Goal: Task Accomplishment & Management: Use online tool/utility

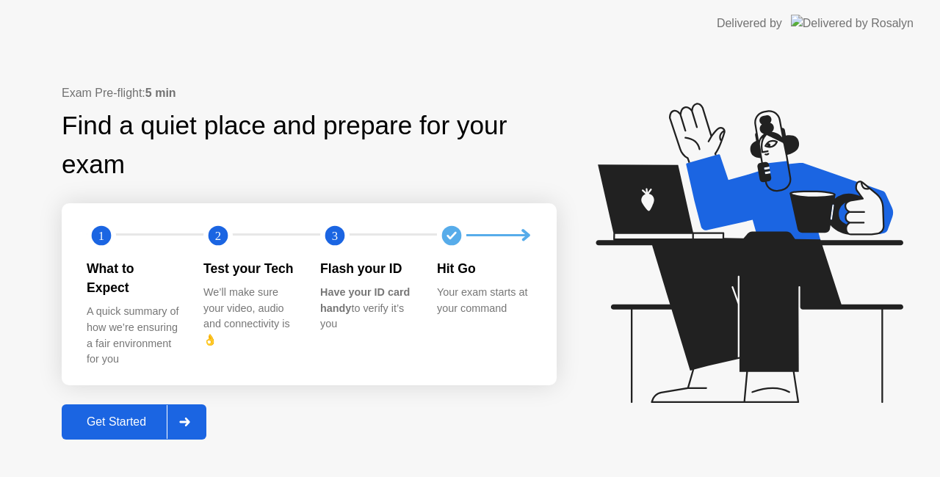
click at [151, 394] on div "Exam Pre-flight: 5 min Find a quiet place and prepare for your exam 1 2 3 What …" at bounding box center [309, 261] width 495 height 355
click at [156, 405] on button "Get Started" at bounding box center [134, 422] width 145 height 35
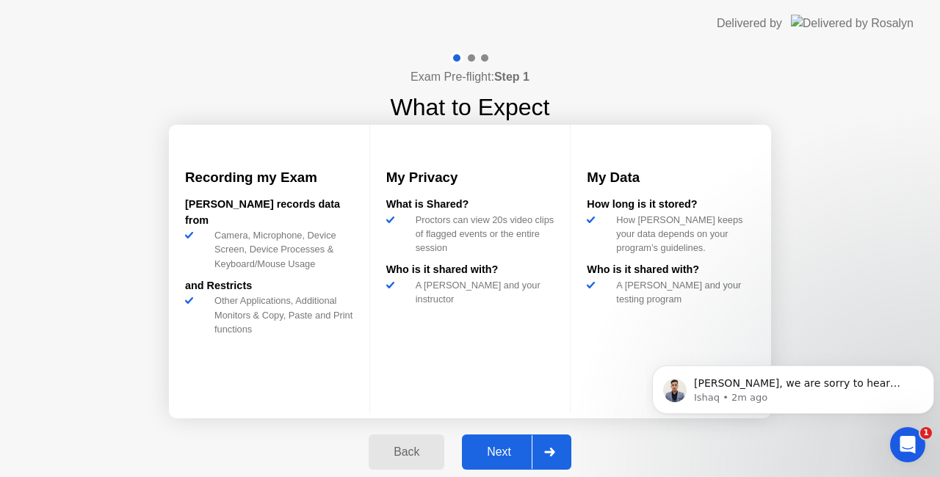
click at [473, 451] on div "Next" at bounding box center [498, 452] width 65 height 13
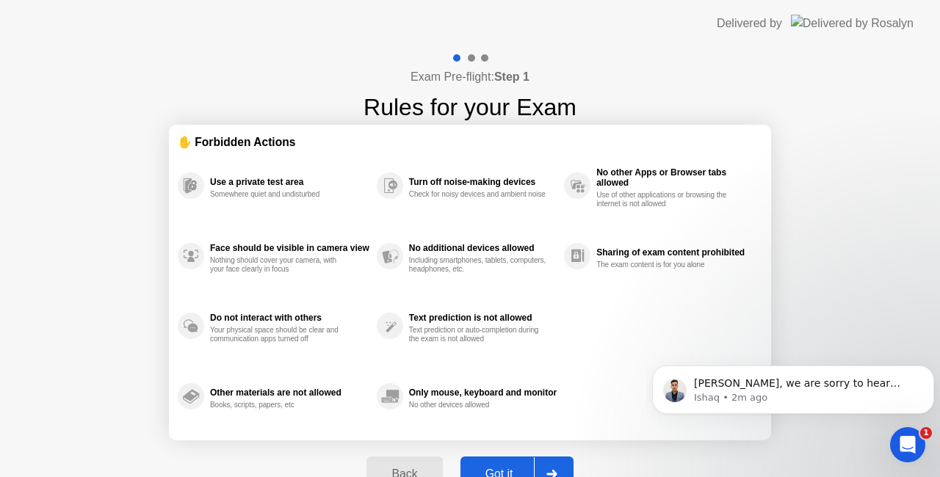
click at [916, 451] on div "Open Intercom Messenger" at bounding box center [907, 445] width 48 height 48
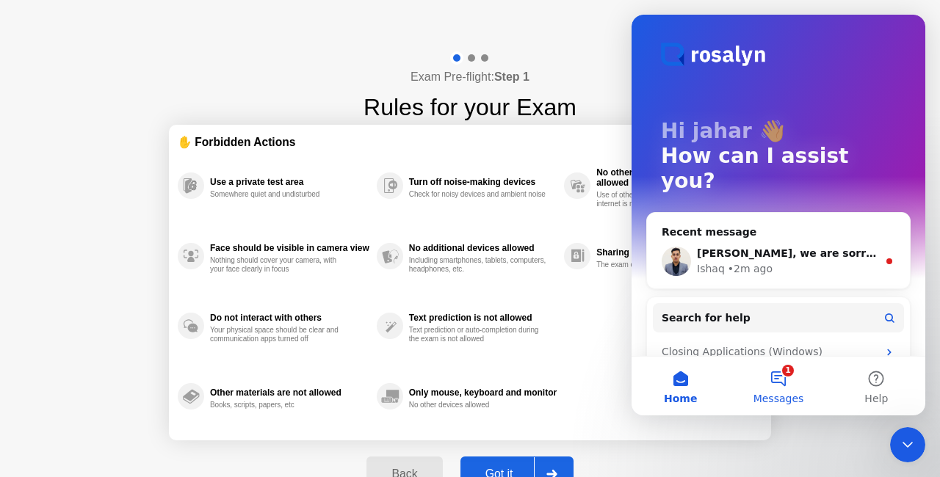
click at [781, 377] on button "1 Messages" at bounding box center [778, 386] width 98 height 59
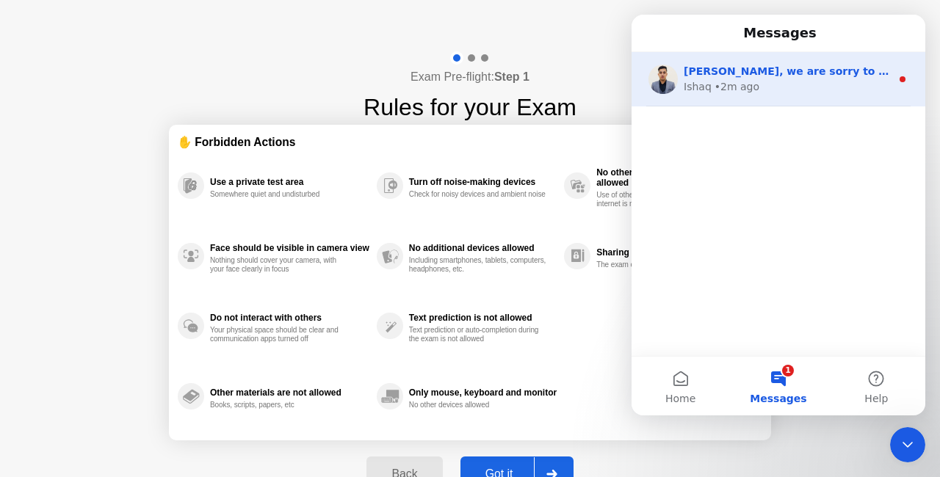
click at [775, 87] on div "Ishaq • 2m ago" at bounding box center [787, 86] width 207 height 15
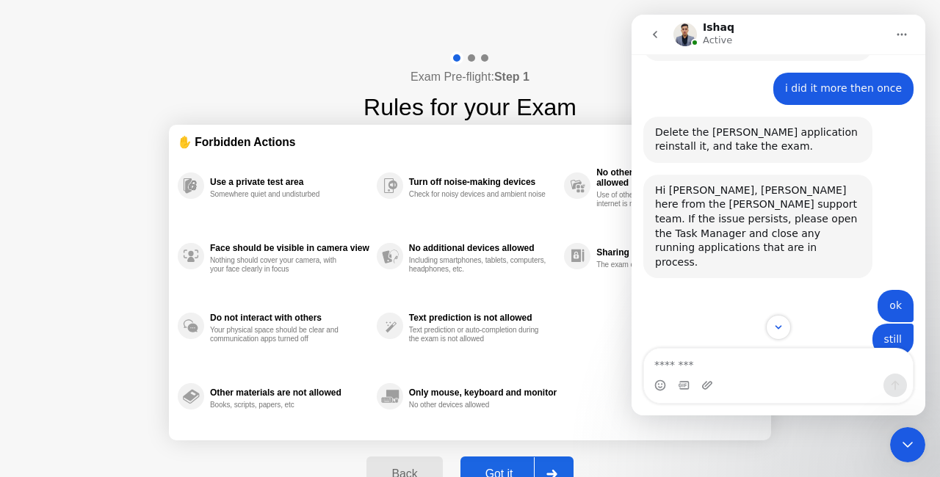
scroll to position [1825, 0]
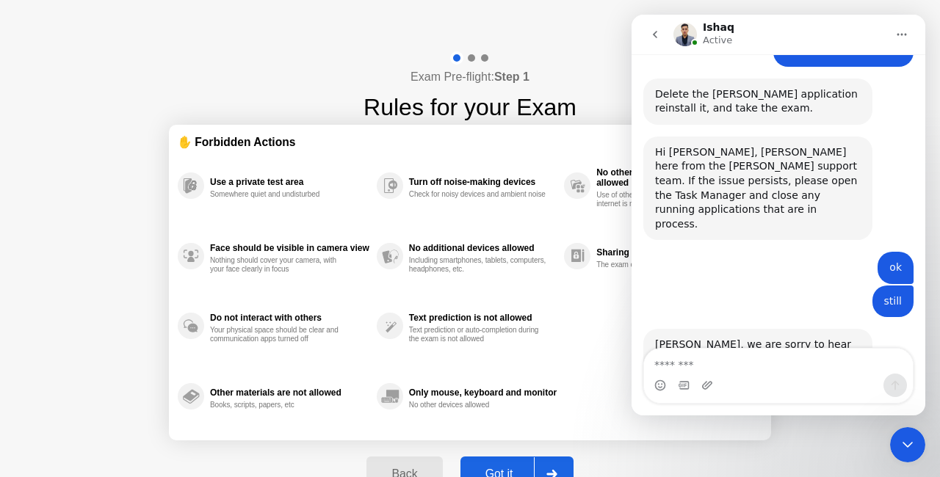
click at [545, 464] on div at bounding box center [551, 474] width 35 height 34
select select "**********"
select select "*******"
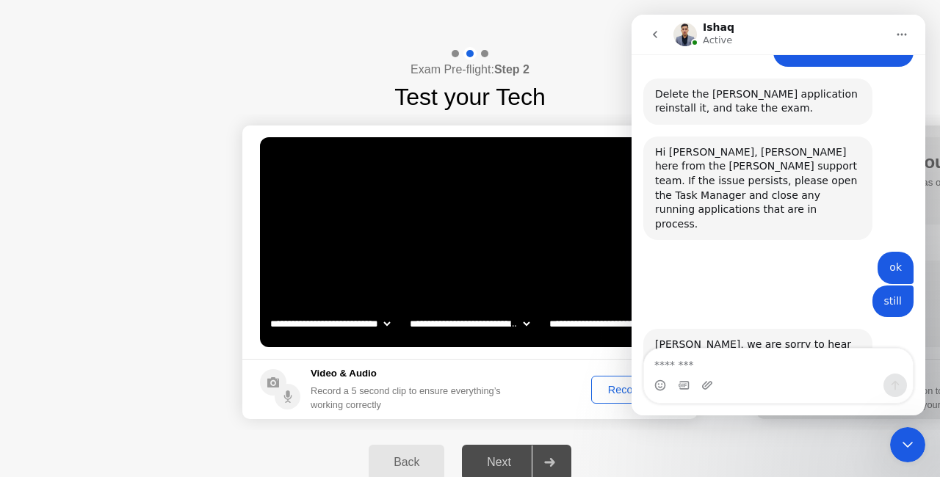
click at [656, 36] on icon "go back" at bounding box center [655, 34] width 4 height 7
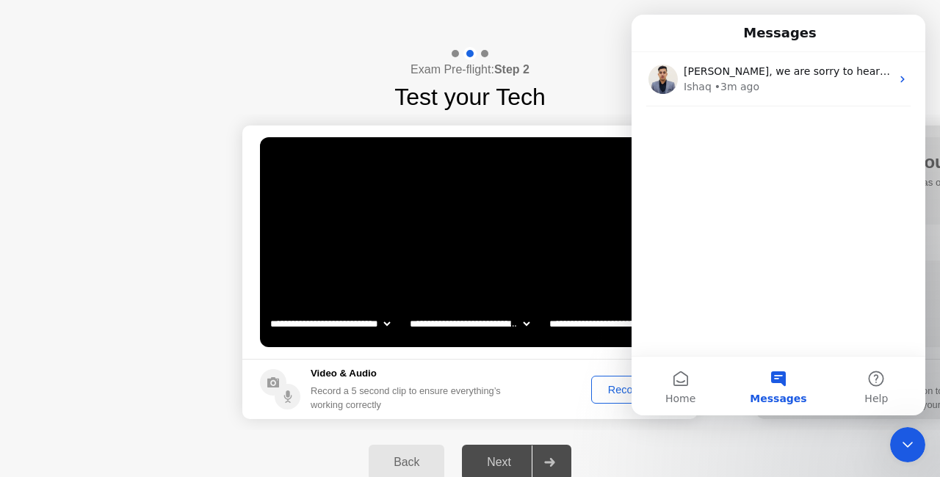
scroll to position [0, 0]
click at [573, 51] on div "Exam Pre-flight: Step 2 Test your Tech" at bounding box center [470, 81] width 940 height 68
click at [894, 432] on div "Close Intercom Messenger" at bounding box center [907, 444] width 35 height 35
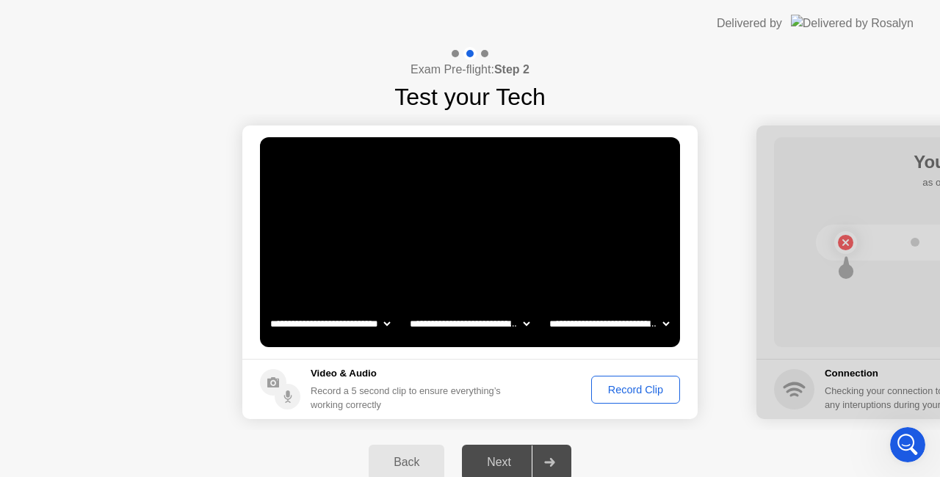
click at [662, 394] on div "Record Clip" at bounding box center [635, 390] width 79 height 12
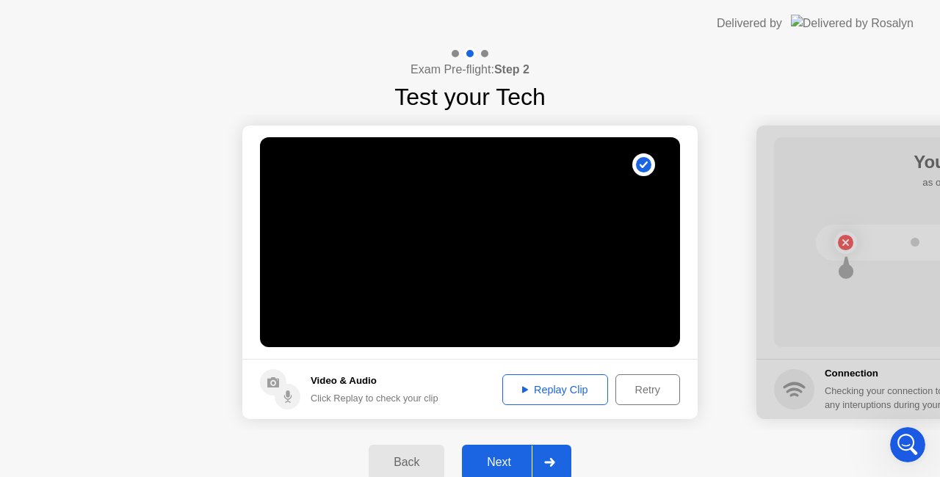
drag, startPoint x: 574, startPoint y: 389, endPoint x: 502, endPoint y: 450, distance: 94.3
click at [502, 450] on div "**********" at bounding box center [470, 271] width 940 height 448
click at [502, 450] on button "Next" at bounding box center [516, 462] width 109 height 35
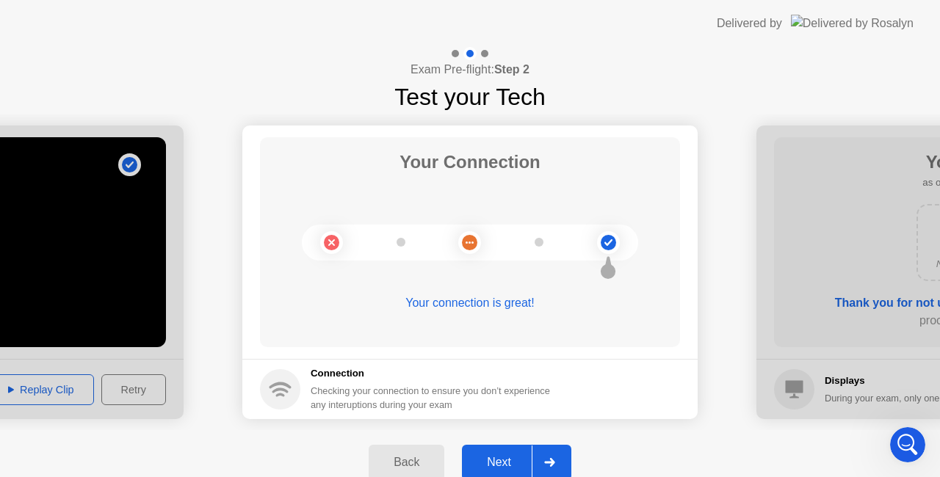
click at [491, 471] on button "Next" at bounding box center [516, 462] width 109 height 35
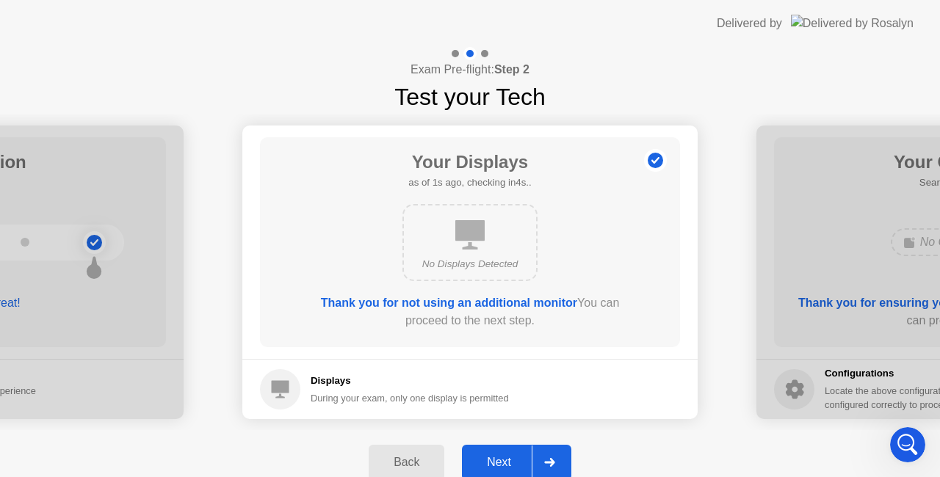
click at [502, 458] on div "Next" at bounding box center [498, 462] width 65 height 13
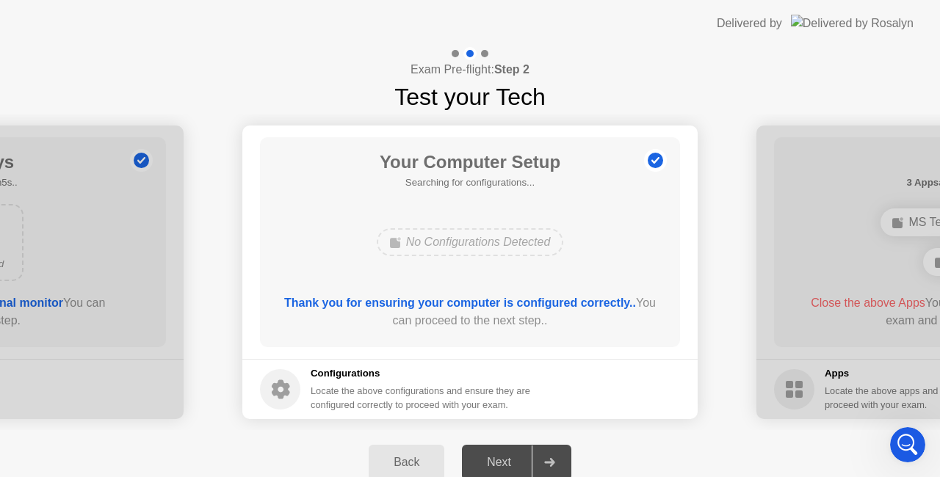
click at [911, 438] on icon "Open Intercom Messenger" at bounding box center [908, 445] width 24 height 24
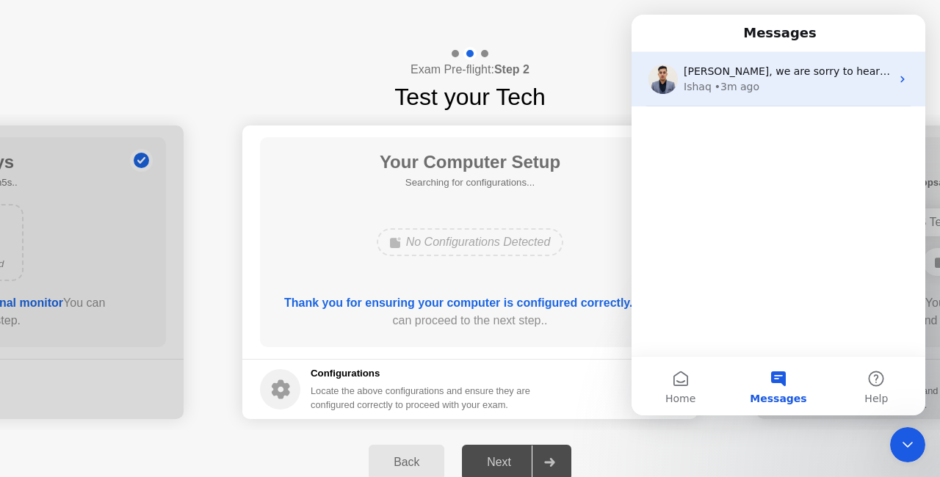
click at [771, 82] on div "Ishaq • 3m ago" at bounding box center [787, 86] width 207 height 15
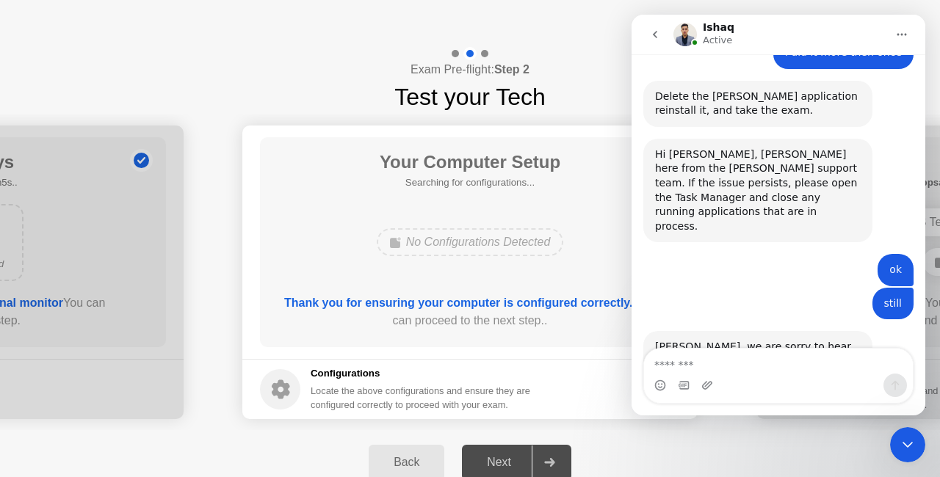
scroll to position [1825, 0]
click at [774, 371] on textarea "Message…" at bounding box center [778, 361] width 269 height 25
type textarea "**********"
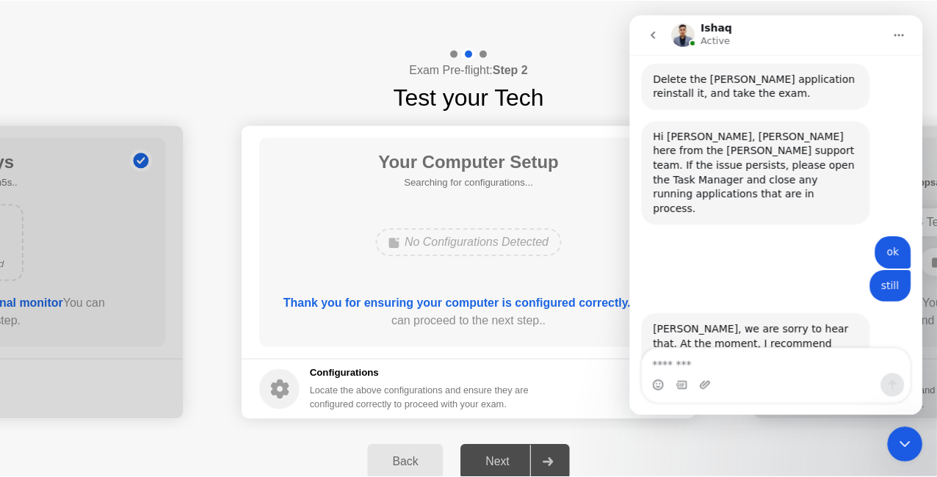
scroll to position [1870, 0]
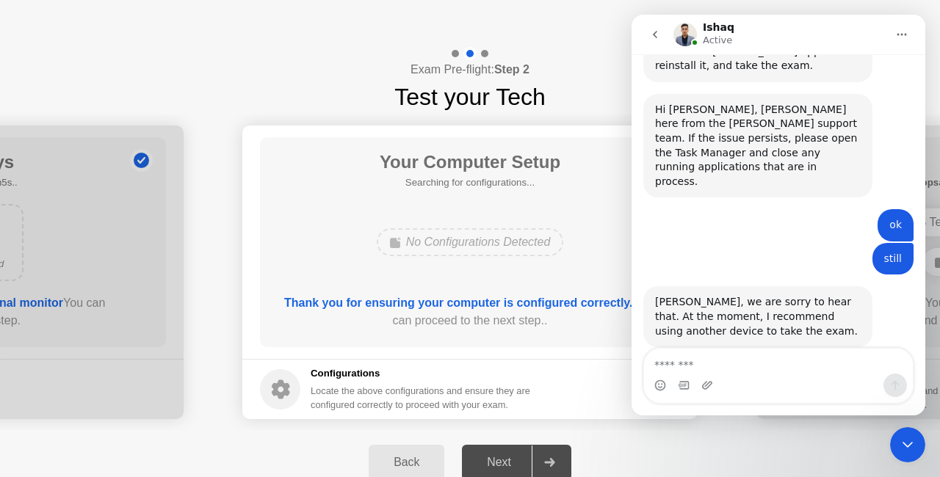
click at [901, 446] on icon "Close Intercom Messenger" at bounding box center [908, 445] width 18 height 18
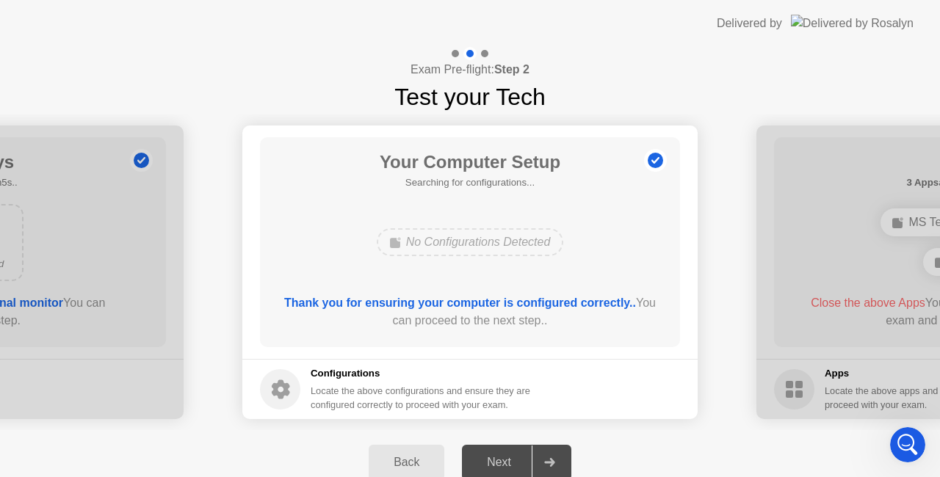
click at [561, 301] on b "Thank you for ensuring your computer is configured correctly.." at bounding box center [460, 303] width 352 height 12
